Goal: Information Seeking & Learning: Learn about a topic

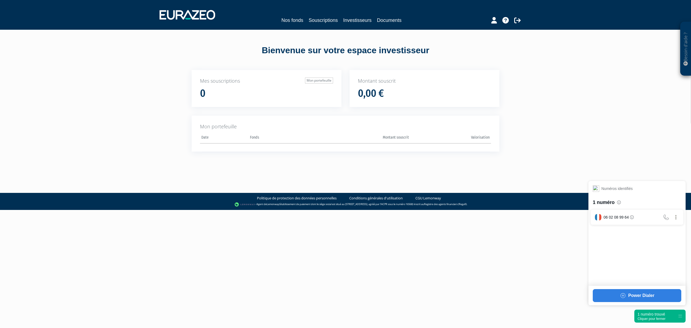
click at [292, 28] on nav "Nos fonds Souscriptions Investisseurs Documents" at bounding box center [345, 15] width 691 height 30
drag, startPoint x: 293, startPoint y: 23, endPoint x: 310, endPoint y: 26, distance: 17.8
click at [293, 24] on link "Nos fonds" at bounding box center [292, 20] width 22 height 8
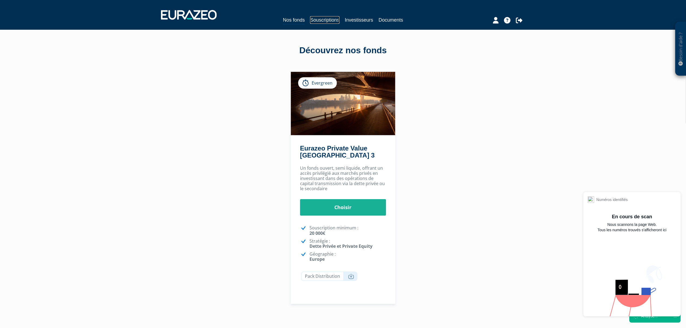
click at [322, 17] on link "Souscriptions" at bounding box center [324, 20] width 29 height 8
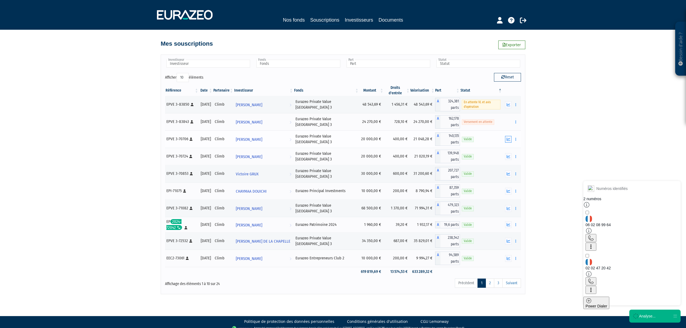
click at [505, 138] on button "button" at bounding box center [508, 139] width 6 height 7
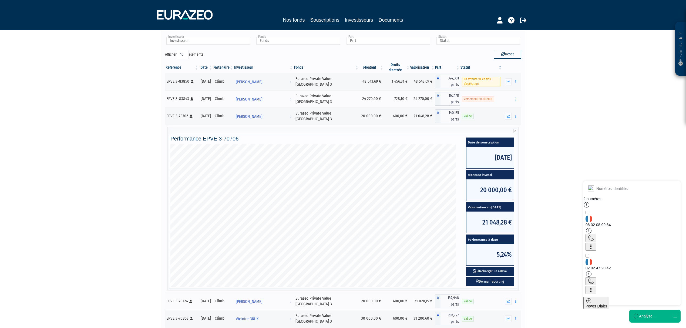
scroll to position [36, 0]
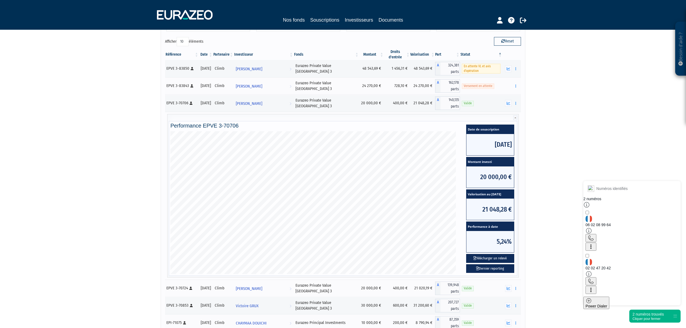
click at [646, 313] on div "2 numéros trouvés" at bounding box center [647, 313] width 31 height 5
click at [508, 104] on icon "button" at bounding box center [508, 104] width 4 height 4
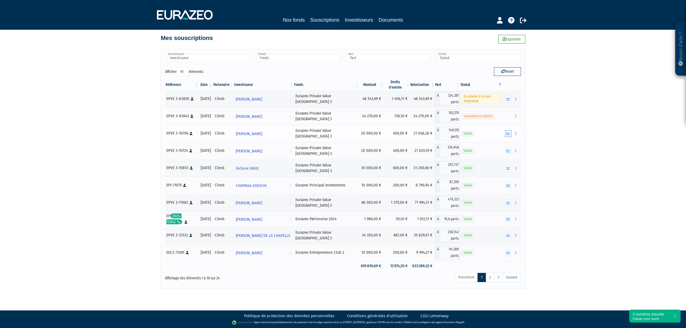
scroll to position [6, 0]
click at [510, 156] on td "Documents Rachat libre" at bounding box center [511, 150] width 19 height 17
click at [509, 202] on icon "button" at bounding box center [508, 203] width 4 height 4
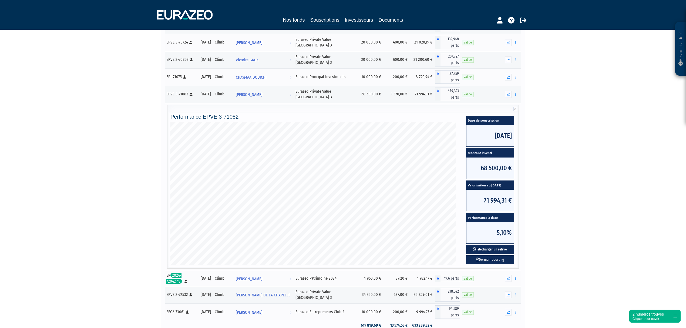
scroll to position [150, 0]
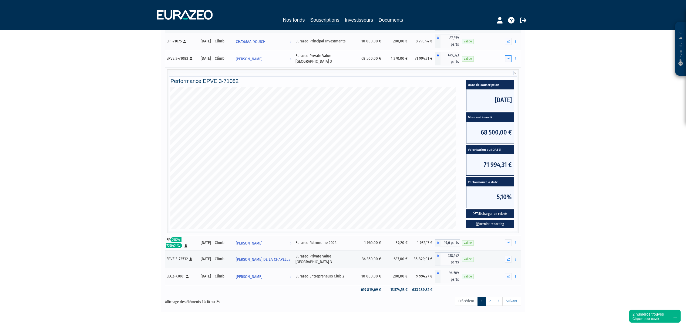
click at [509, 55] on button "button" at bounding box center [508, 58] width 6 height 7
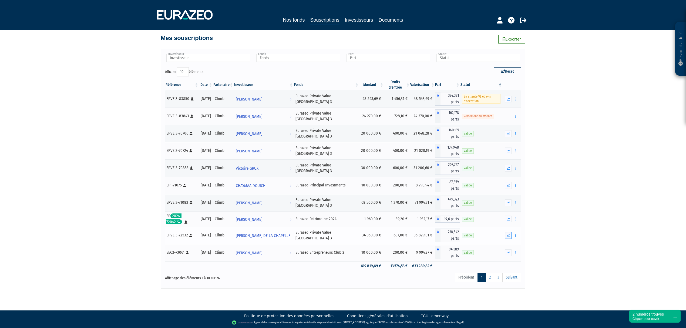
click at [508, 236] on icon "button" at bounding box center [508, 236] width 4 height 4
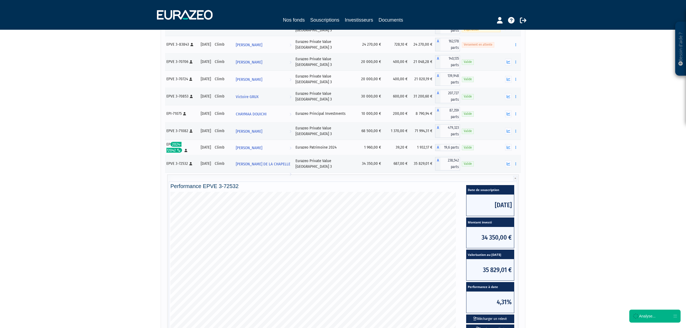
scroll to position [114, 0]
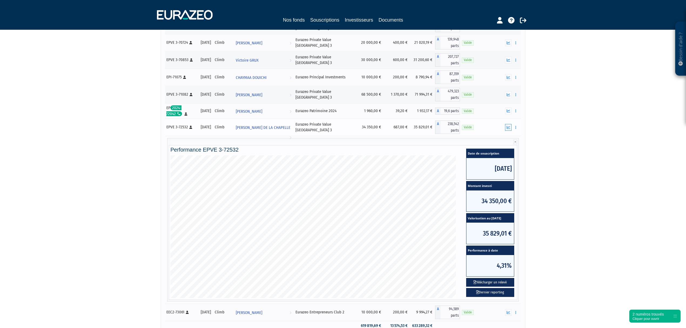
click at [509, 128] on icon "button" at bounding box center [508, 128] width 4 height 4
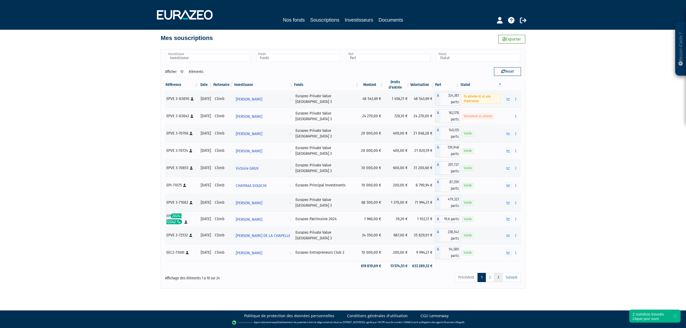
click at [500, 279] on link "3" at bounding box center [498, 277] width 9 height 9
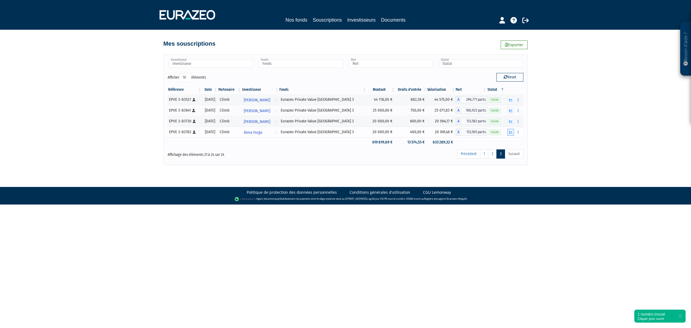
click at [510, 131] on icon "button" at bounding box center [511, 132] width 4 height 4
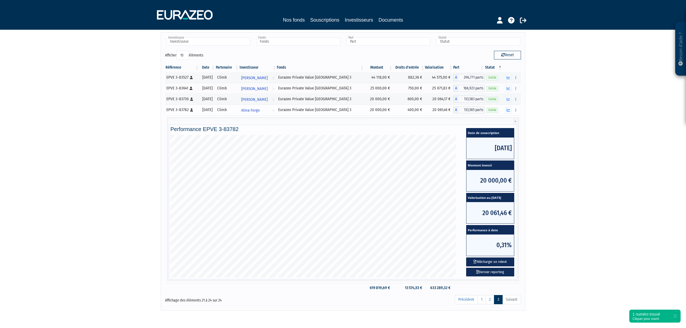
scroll to position [10, 0]
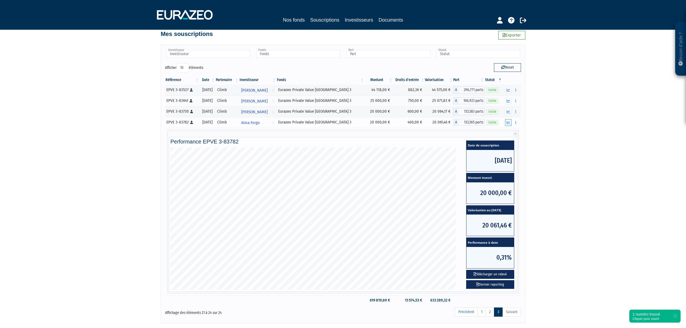
click at [506, 125] on button "button" at bounding box center [508, 122] width 6 height 7
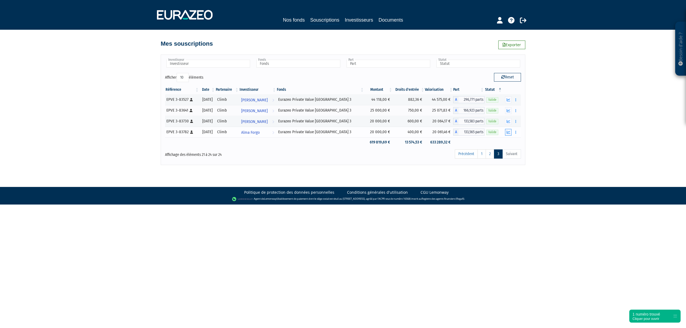
scroll to position [0, 0]
click at [510, 123] on icon "button" at bounding box center [511, 122] width 4 height 4
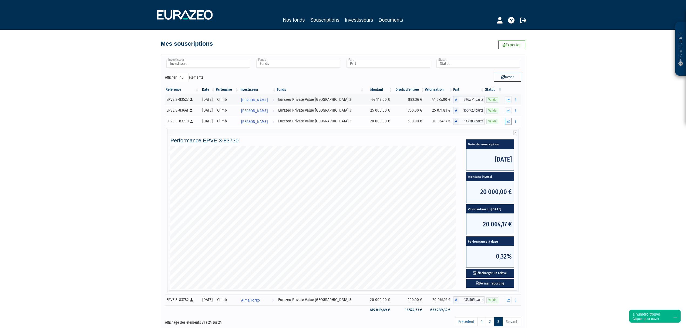
click at [508, 121] on icon "button" at bounding box center [508, 122] width 4 height 4
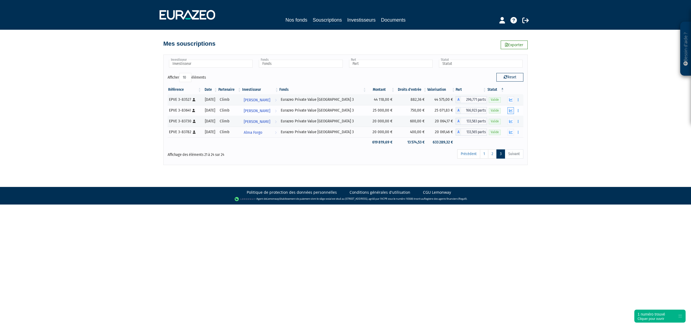
click at [510, 110] on icon "button" at bounding box center [511, 111] width 4 height 4
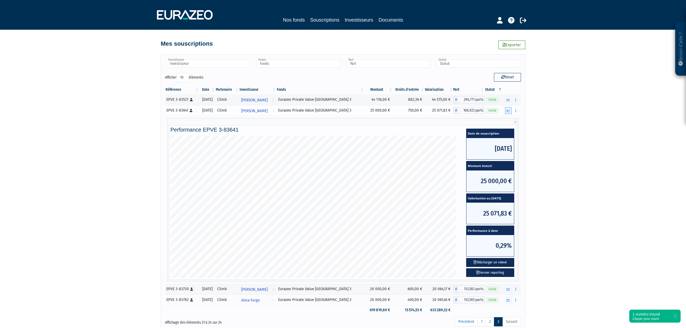
click at [509, 109] on icon "button" at bounding box center [508, 111] width 4 height 4
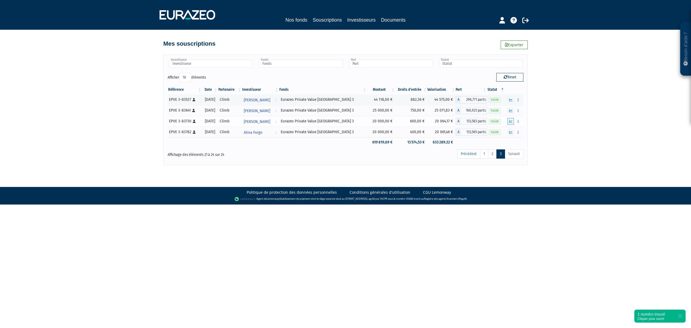
click at [511, 123] on icon "button" at bounding box center [511, 122] width 4 height 4
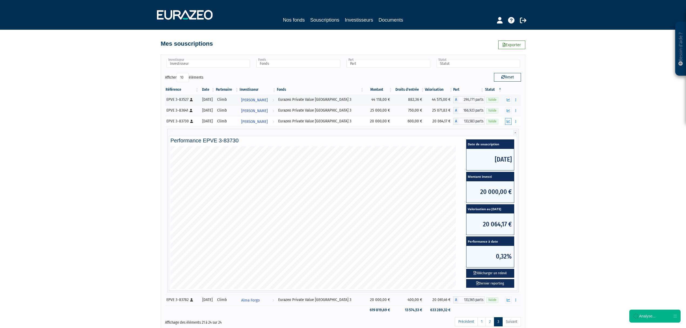
click at [511, 123] on button "button" at bounding box center [508, 121] width 6 height 7
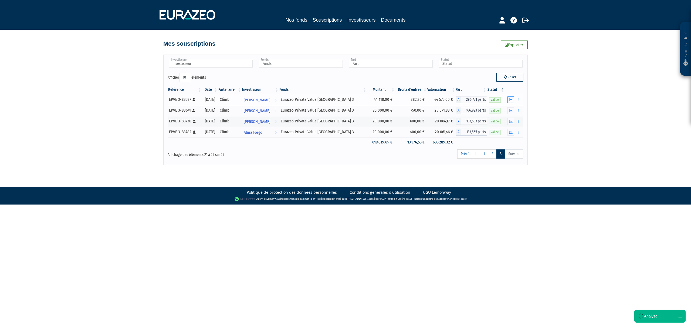
click at [511, 97] on button "button" at bounding box center [511, 99] width 6 height 7
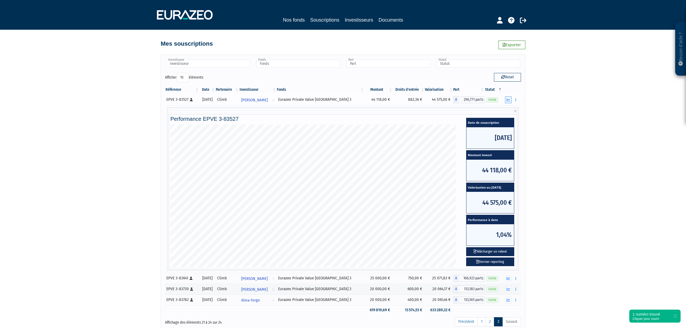
click at [505, 99] on button "button" at bounding box center [508, 99] width 6 height 7
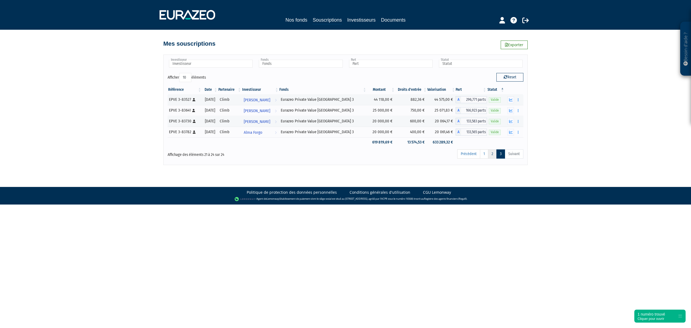
click at [492, 153] on link "2" at bounding box center [492, 153] width 9 height 9
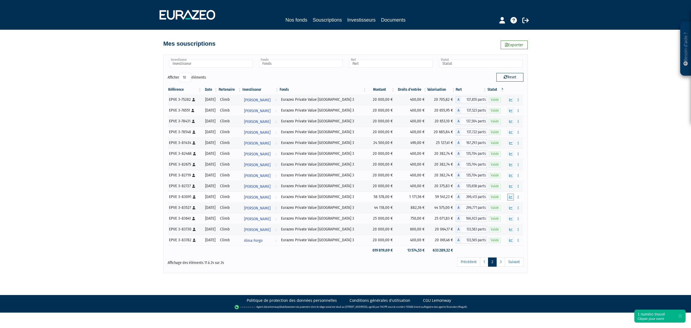
click at [511, 198] on icon "button" at bounding box center [511, 197] width 4 height 4
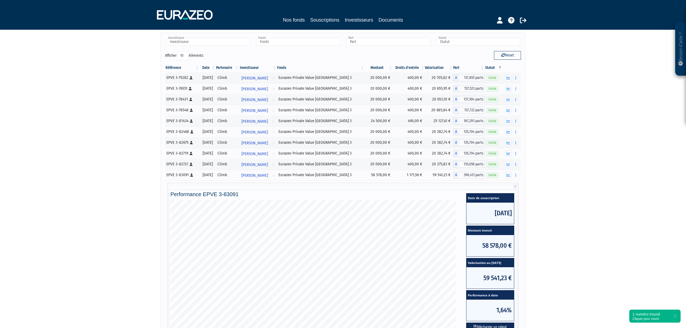
scroll to position [72, 0]
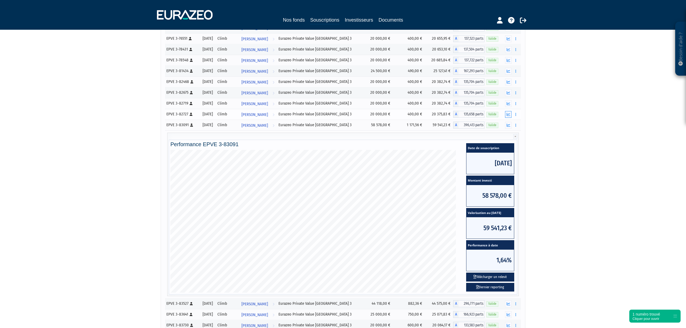
click at [507, 116] on icon "button" at bounding box center [508, 115] width 4 height 4
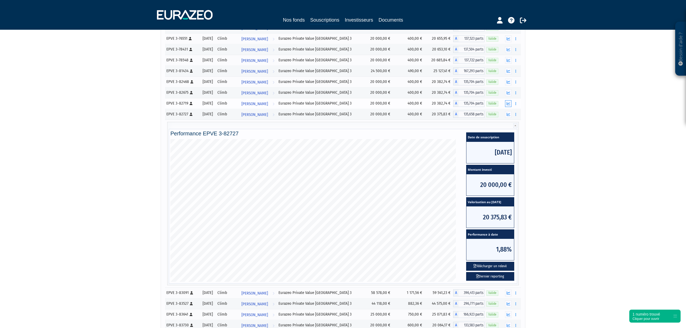
click at [508, 103] on icon "button" at bounding box center [508, 104] width 4 height 4
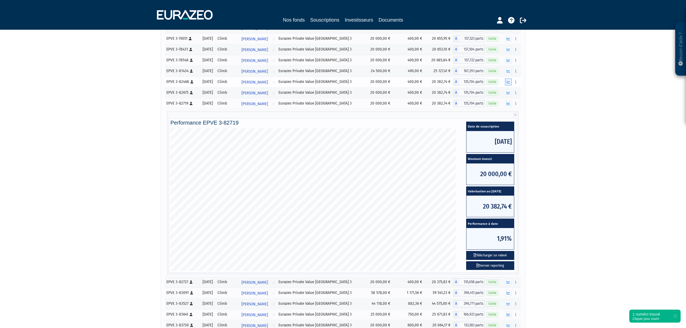
click at [506, 82] on icon "button" at bounding box center [508, 82] width 4 height 4
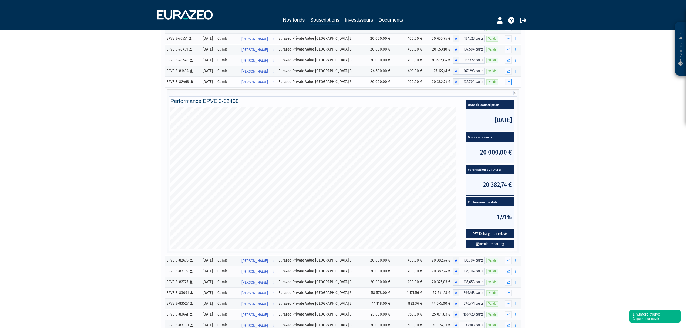
click at [510, 82] on icon "button" at bounding box center [508, 82] width 4 height 4
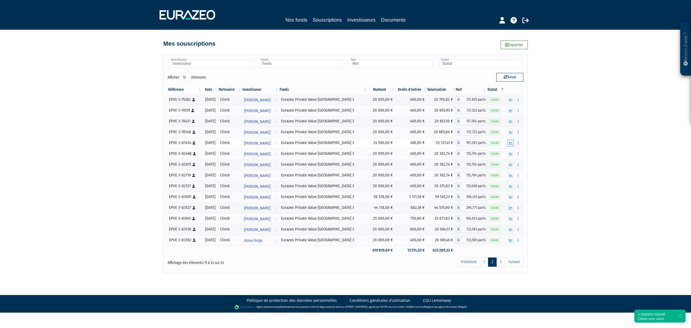
click at [510, 146] on button "button" at bounding box center [511, 143] width 6 height 7
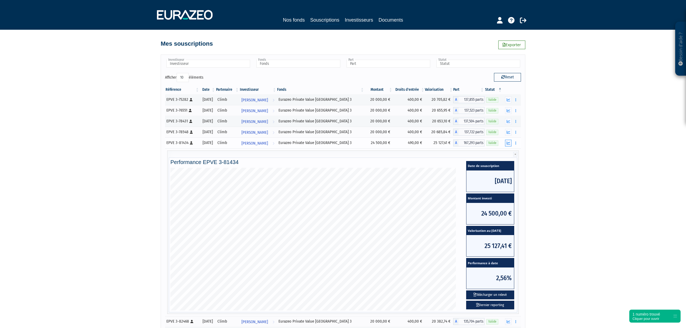
click at [510, 145] on icon "button" at bounding box center [508, 143] width 4 height 4
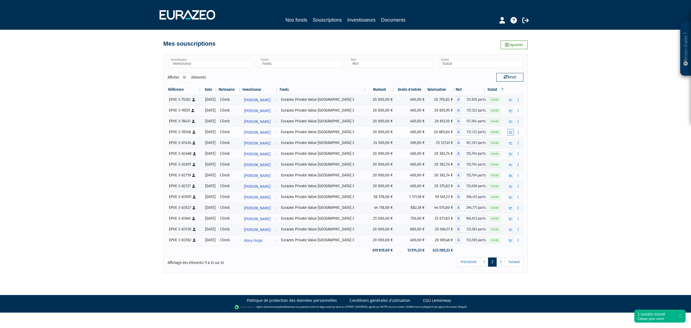
click at [510, 133] on icon "button" at bounding box center [511, 132] width 4 height 4
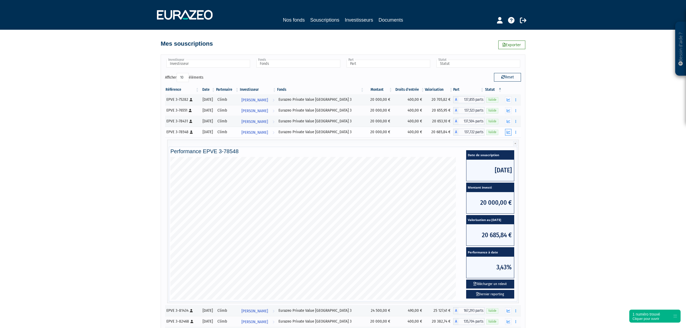
click at [510, 133] on button "button" at bounding box center [508, 132] width 6 height 7
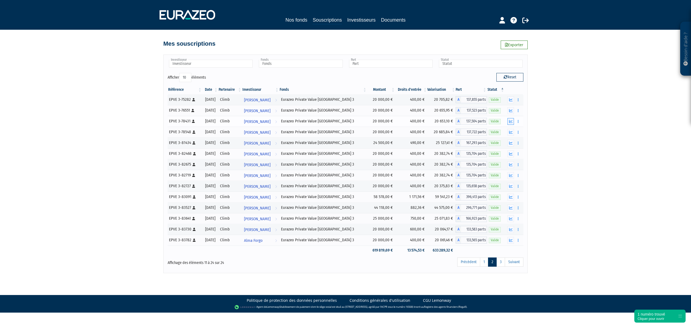
click at [510, 122] on icon "button" at bounding box center [511, 122] width 4 height 4
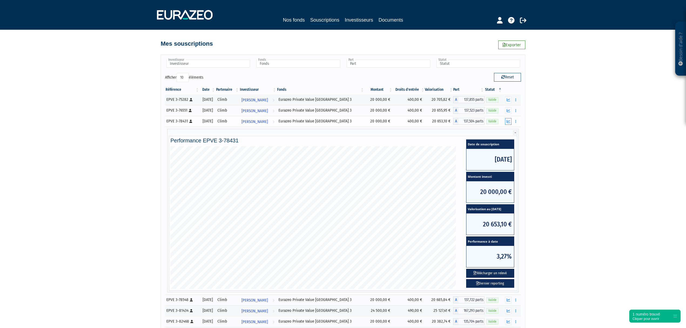
click at [511, 119] on button "button" at bounding box center [508, 121] width 6 height 7
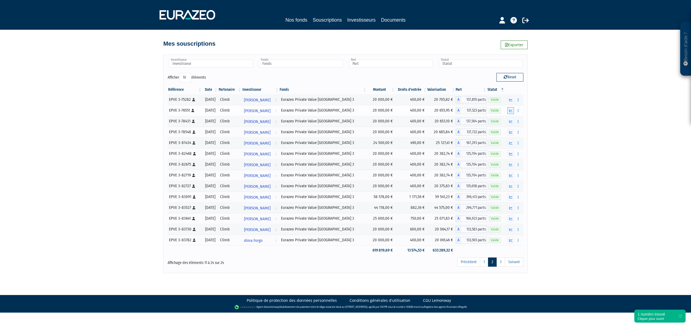
click at [511, 110] on icon "button" at bounding box center [511, 111] width 4 height 4
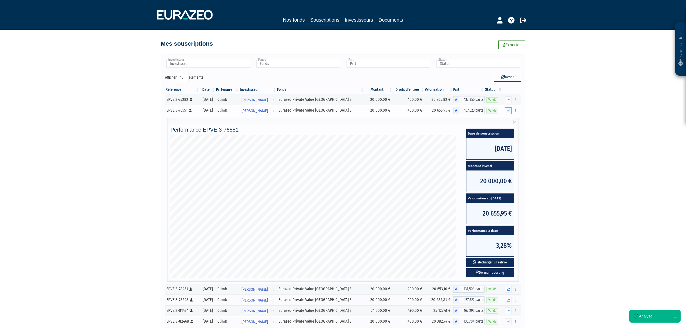
click at [511, 110] on button "button" at bounding box center [508, 110] width 6 height 7
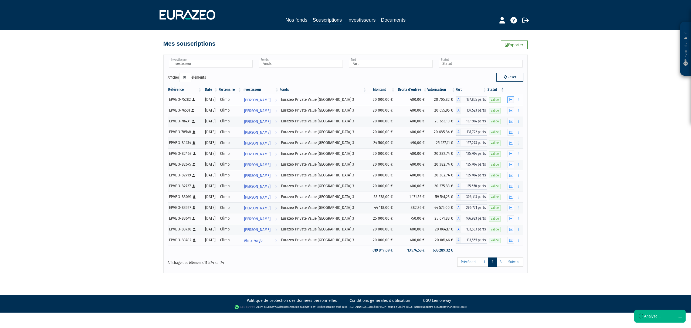
click at [511, 99] on icon "button" at bounding box center [511, 100] width 4 height 4
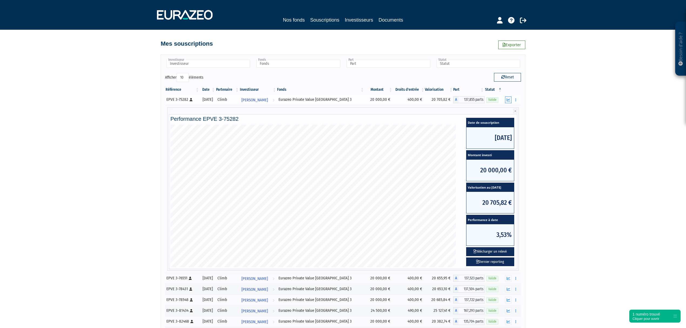
click at [511, 99] on button "button" at bounding box center [508, 99] width 6 height 7
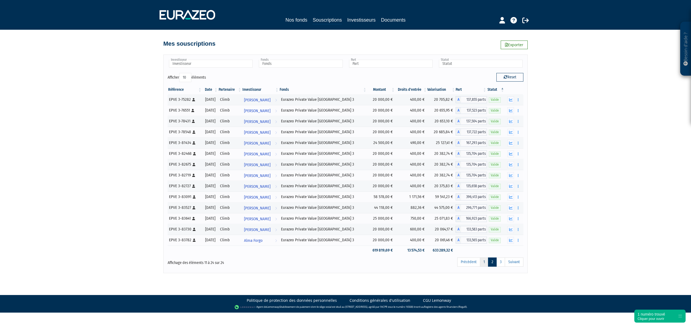
click at [484, 263] on link "1" at bounding box center [484, 261] width 8 height 9
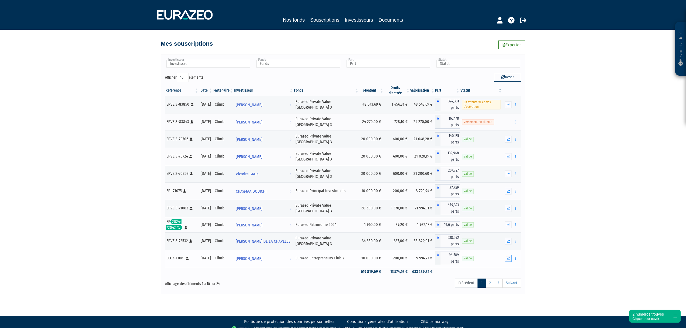
click at [509, 256] on icon "button" at bounding box center [508, 258] width 4 height 4
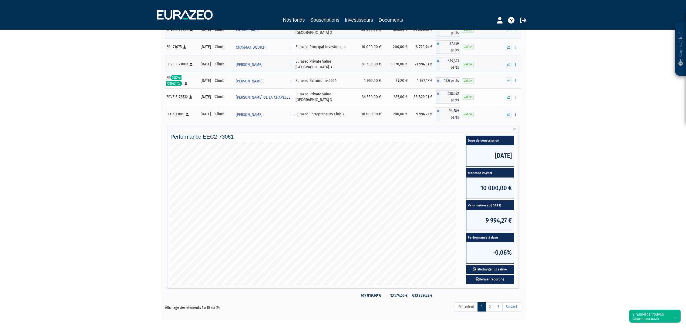
scroll to position [108, 0]
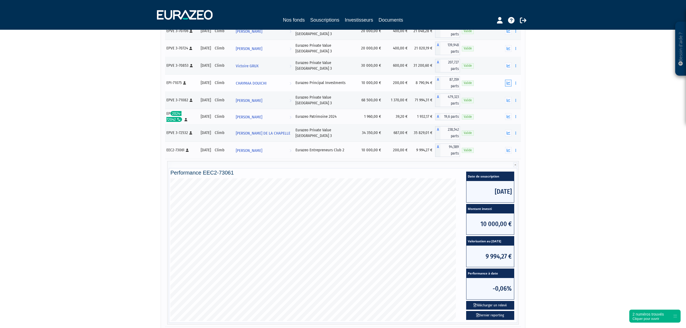
click at [508, 80] on button "button" at bounding box center [508, 83] width 6 height 7
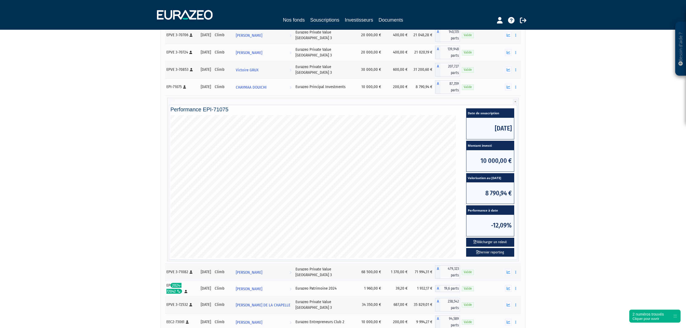
scroll to position [102, 0]
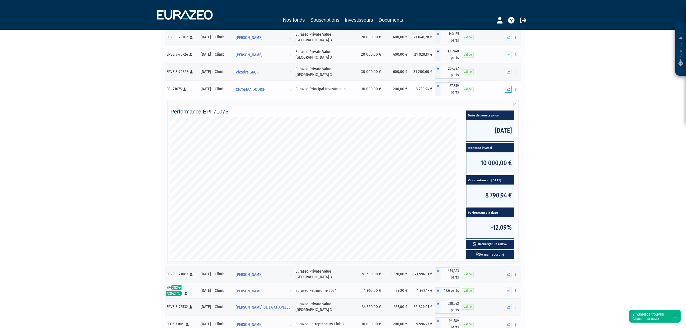
click at [507, 89] on icon "button" at bounding box center [508, 89] width 4 height 4
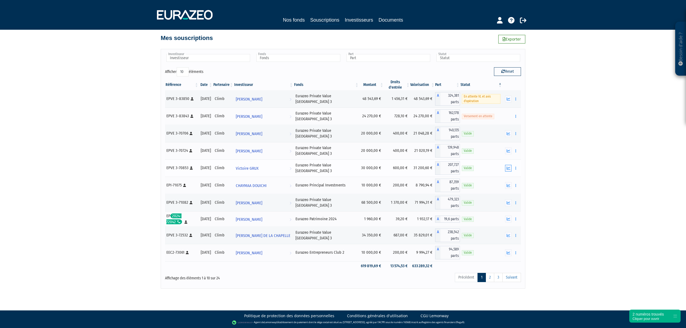
click at [510, 171] on button "button" at bounding box center [508, 168] width 6 height 7
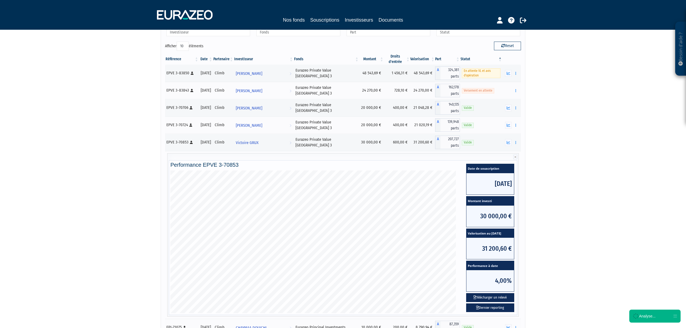
scroll to position [78, 0]
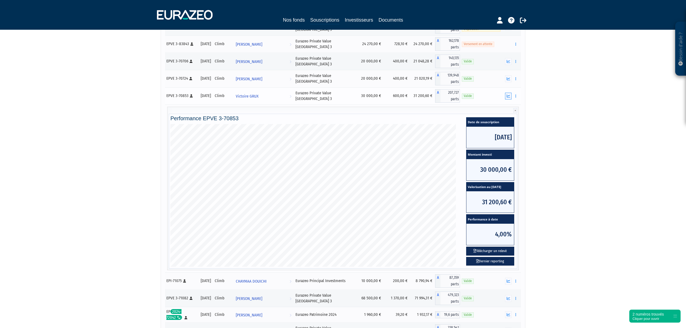
click at [509, 97] on icon "button" at bounding box center [508, 96] width 4 height 4
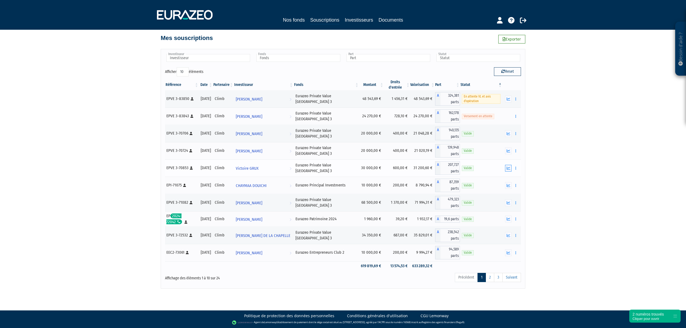
scroll to position [6, 0]
click at [507, 153] on icon "button" at bounding box center [508, 151] width 4 height 4
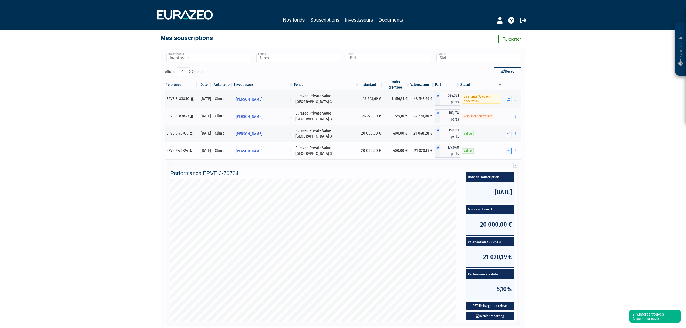
scroll to position [42, 0]
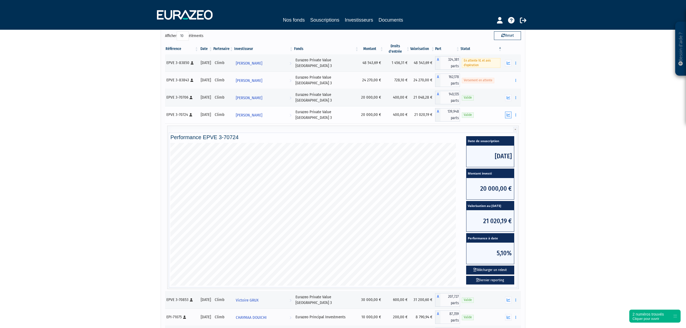
click at [506, 118] on button "button" at bounding box center [508, 115] width 6 height 7
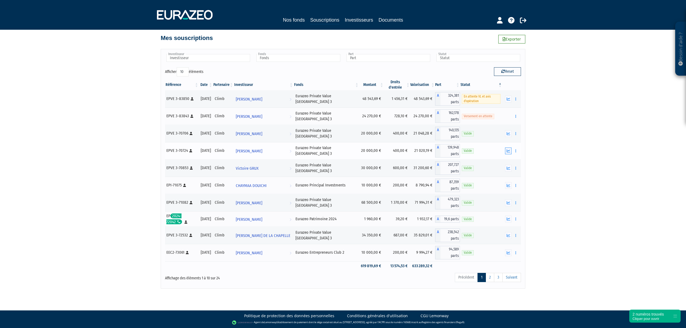
scroll to position [6, 0]
click at [508, 132] on icon "button" at bounding box center [508, 134] width 4 height 4
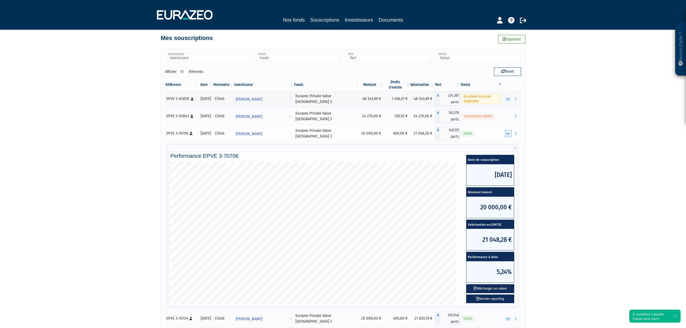
click at [508, 132] on button "button" at bounding box center [508, 133] width 6 height 7
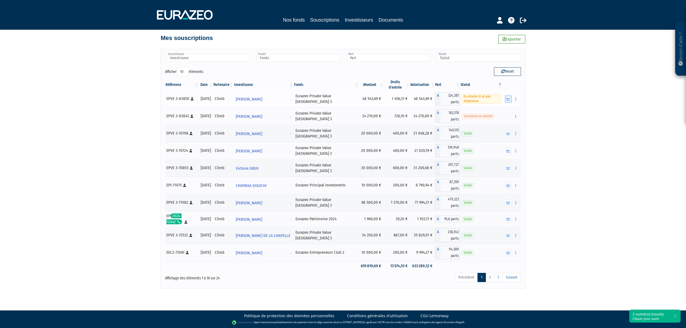
click at [509, 100] on icon "button" at bounding box center [508, 99] width 4 height 4
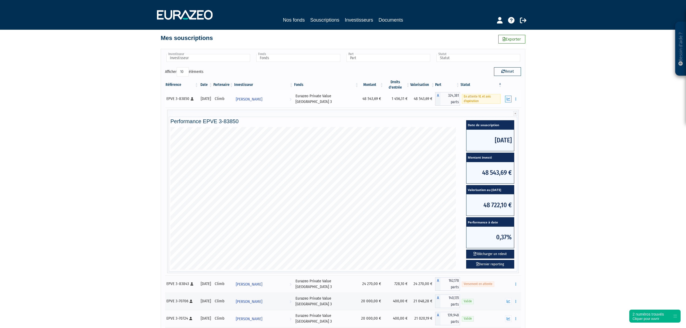
click at [509, 100] on icon "button" at bounding box center [508, 99] width 4 height 4
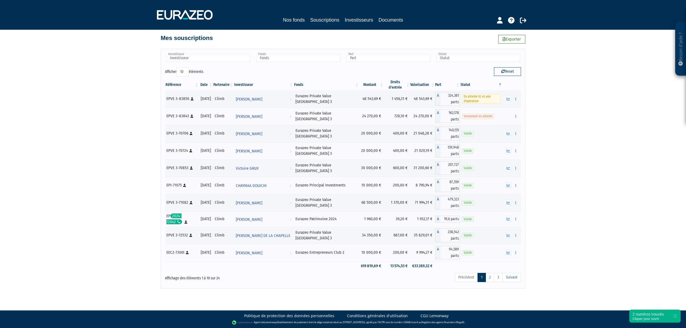
click at [374, 83] on th "Montant" at bounding box center [371, 84] width 25 height 11
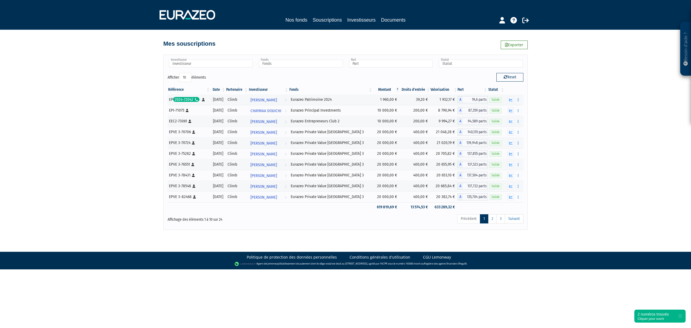
click at [393, 90] on th "Montant" at bounding box center [386, 89] width 27 height 9
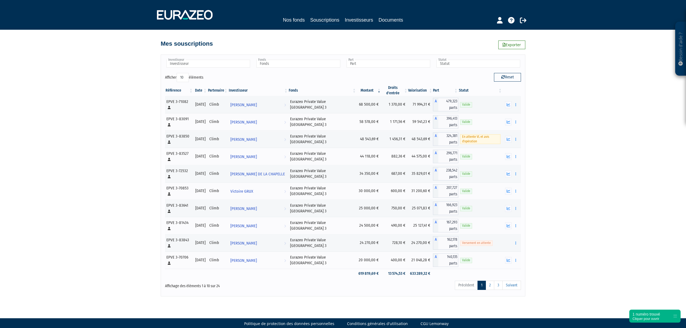
click at [299, 24] on div "Nos fonds Souscriptions Investisseurs Documents" at bounding box center [343, 20] width 254 height 8
click at [299, 22] on link "Nos fonds" at bounding box center [294, 20] width 22 height 8
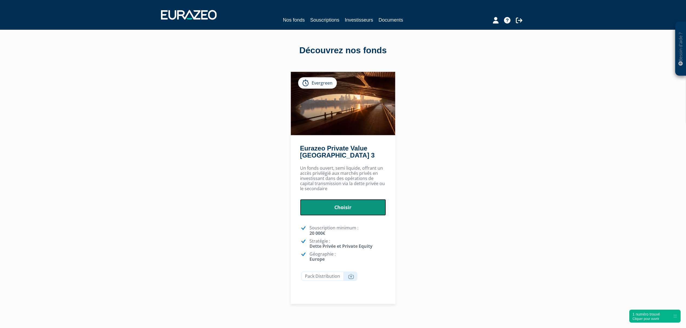
click at [370, 202] on link "Choisir" at bounding box center [343, 207] width 86 height 17
